Goal: Information Seeking & Learning: Find specific fact

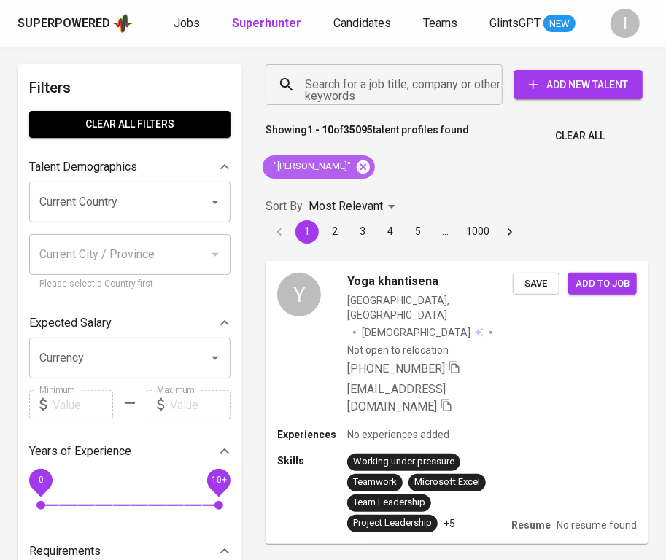
click at [371, 165] on icon at bounding box center [363, 167] width 16 height 16
click at [406, 74] on input "Search for a job title, company or other keywords" at bounding box center [387, 85] width 173 height 28
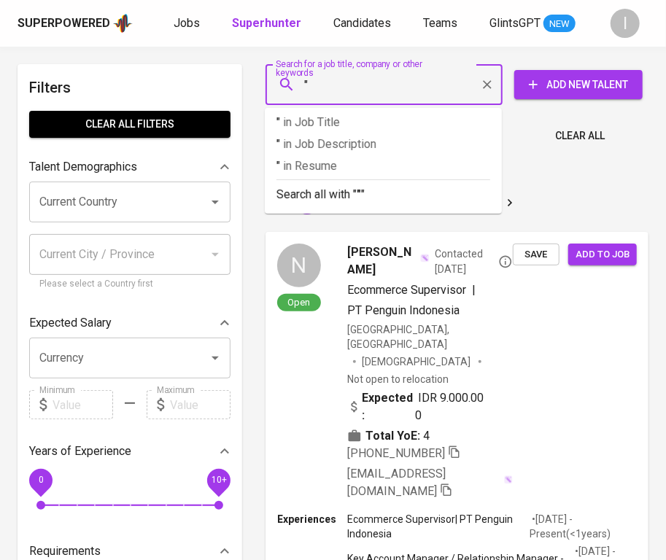
paste input "SUN MOON STAR"
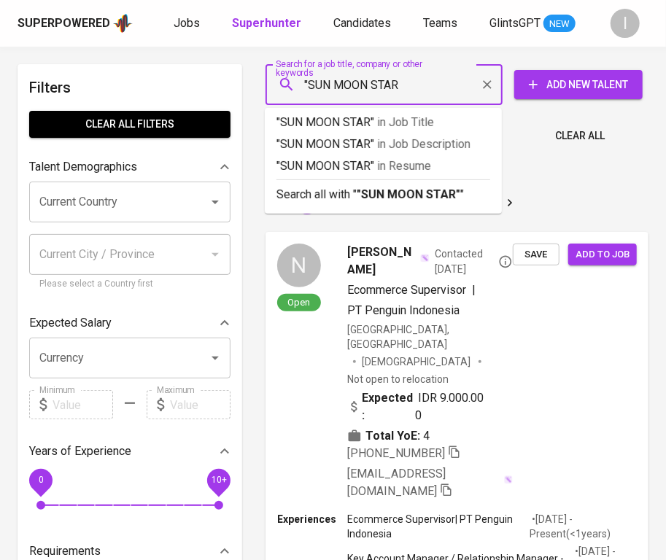
type input ""SUN MOON STAR""
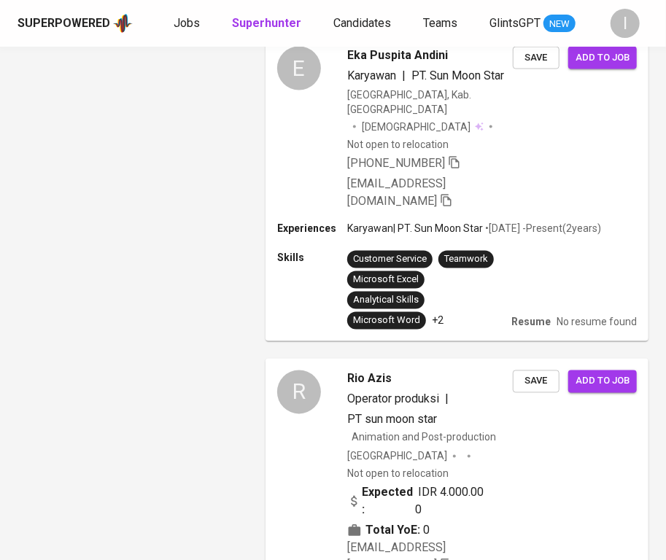
scroll to position [3303, 0]
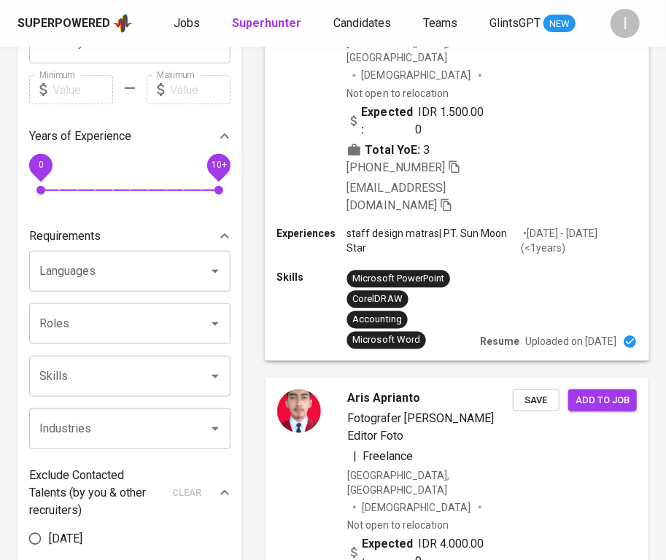
scroll to position [0, 0]
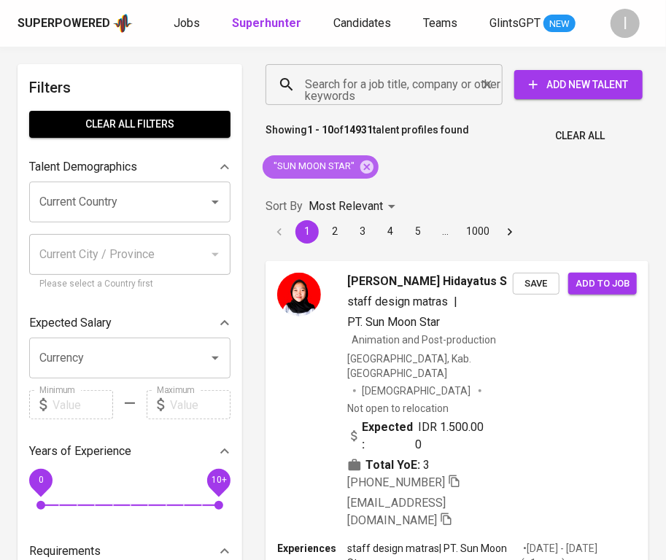
click at [366, 167] on icon at bounding box center [367, 167] width 16 height 16
click at [446, 80] on input "Search for a job title, company or other keywords" at bounding box center [387, 85] width 173 height 28
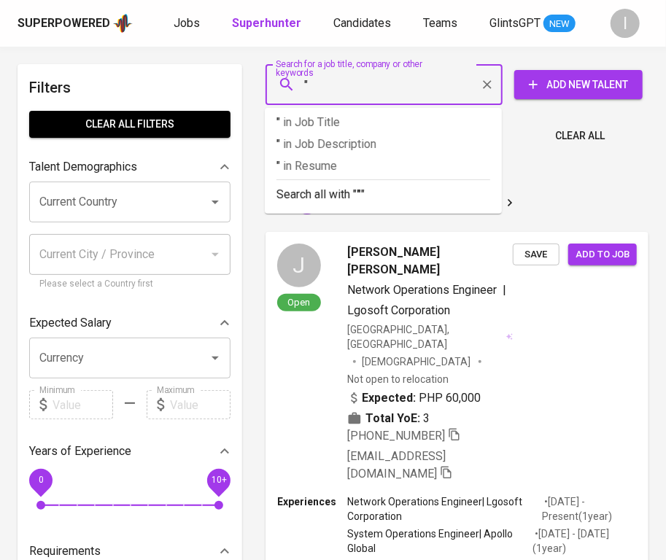
paste input "ULUWATU BANGUNAN INDAH"
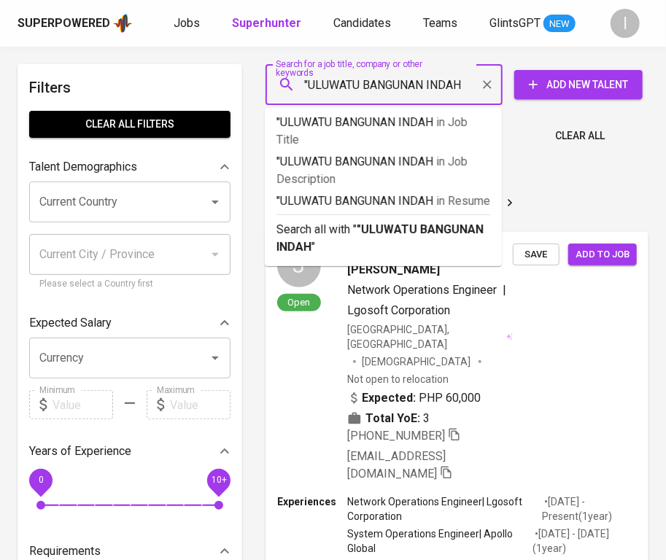
type input ""ULUWATU BANGUNAN INDAH""
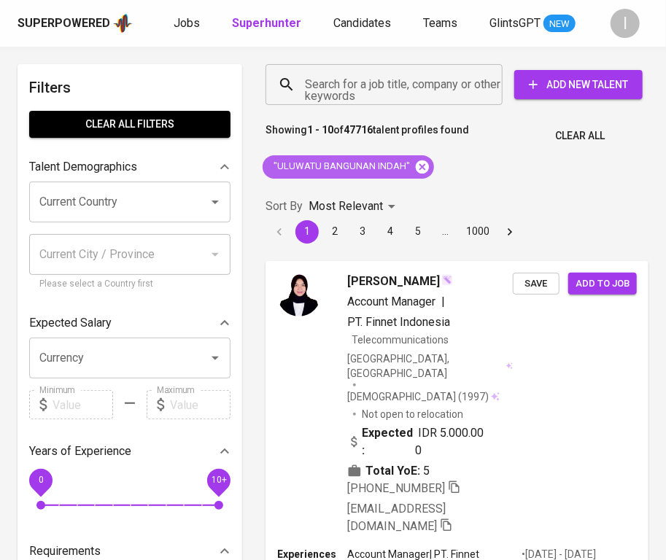
click at [417, 166] on icon at bounding box center [422, 166] width 13 height 13
click at [411, 94] on input "Search for a job title, company or other keywords" at bounding box center [387, 85] width 173 height 28
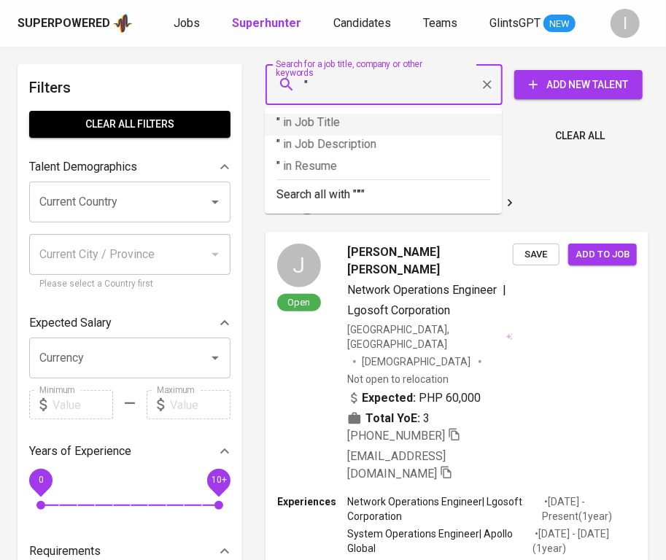
paste input "Sentosa Mandiri Ekspresindo"
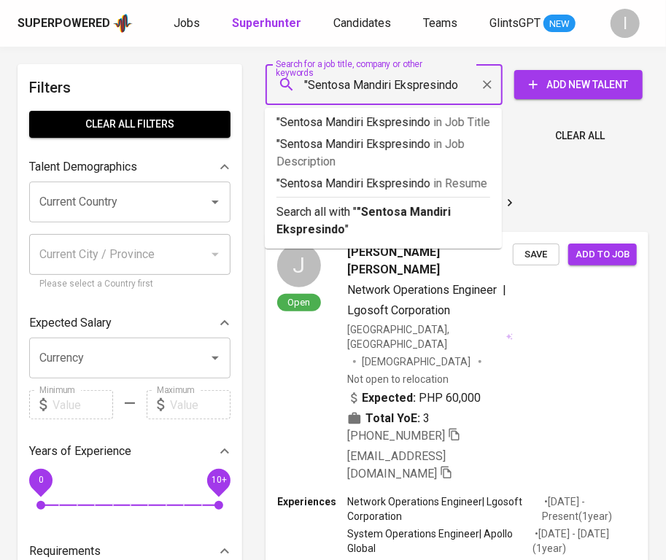
type input ""Sentosa Mandiri Ekspresindo""
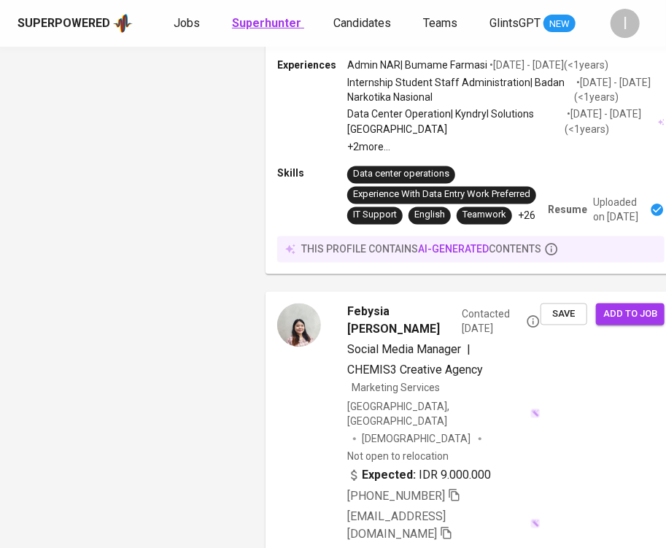
scroll to position [3360, 0]
